Goal: Task Accomplishment & Management: Manage account settings

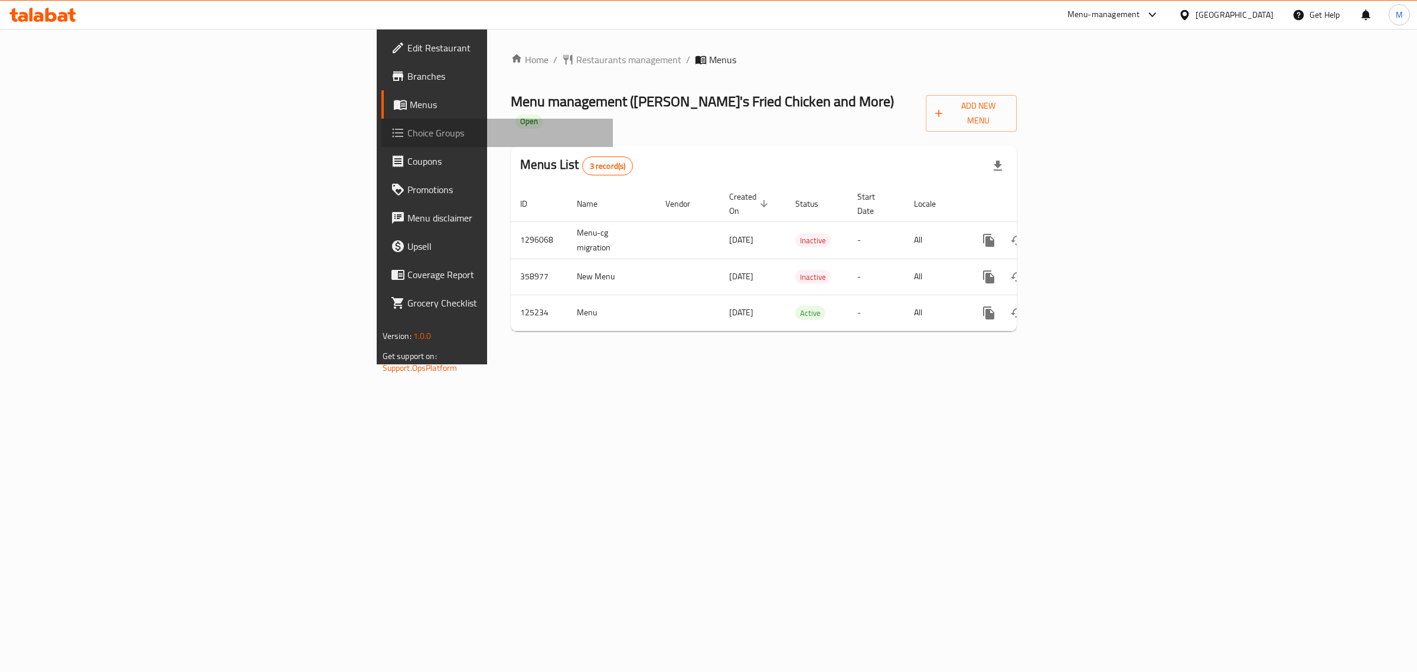
click at [407, 132] on span "Choice Groups" at bounding box center [505, 133] width 197 height 14
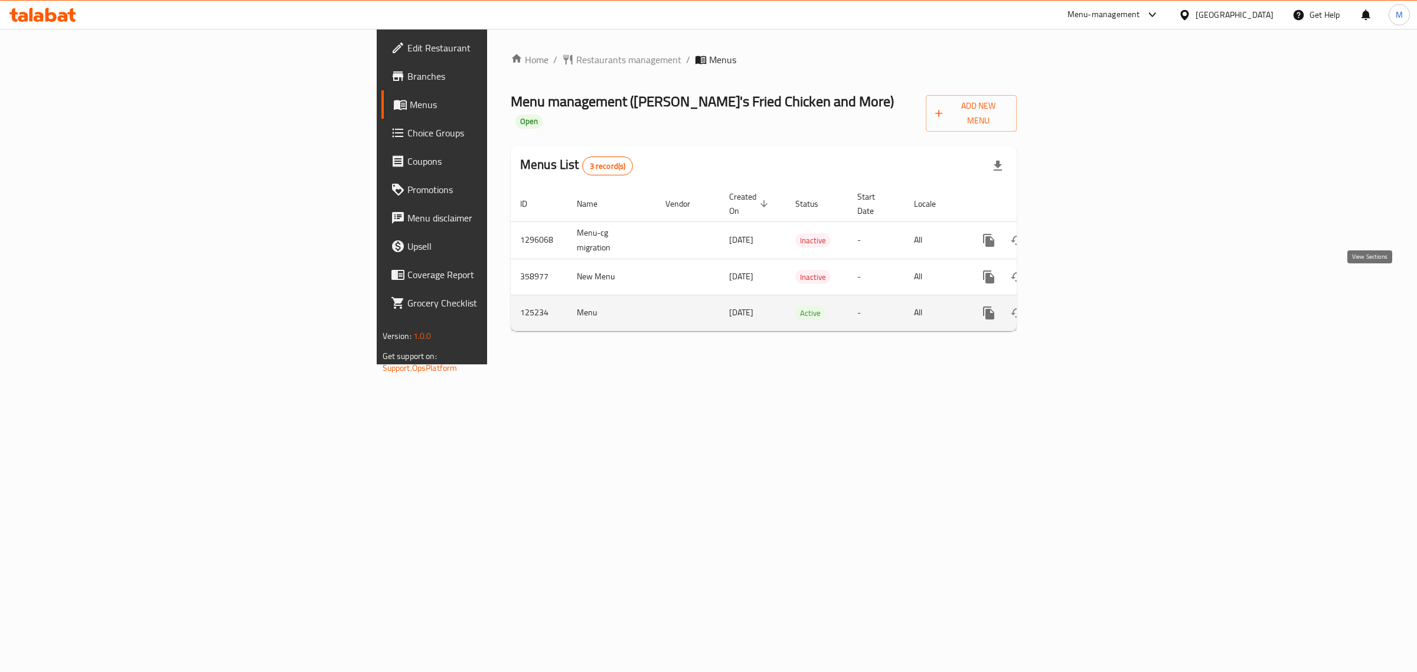
click at [1081, 306] on icon "enhanced table" at bounding box center [1074, 313] width 14 height 14
